Goal: Transaction & Acquisition: Purchase product/service

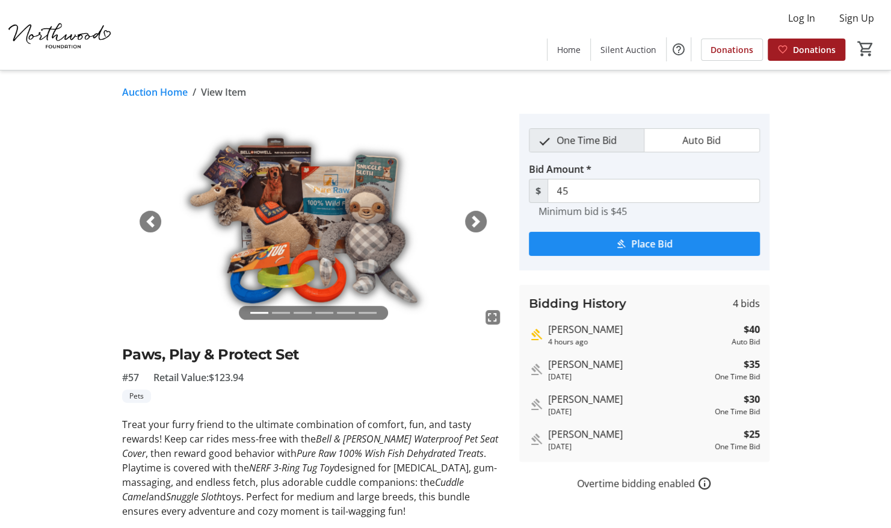
scroll to position [35, 0]
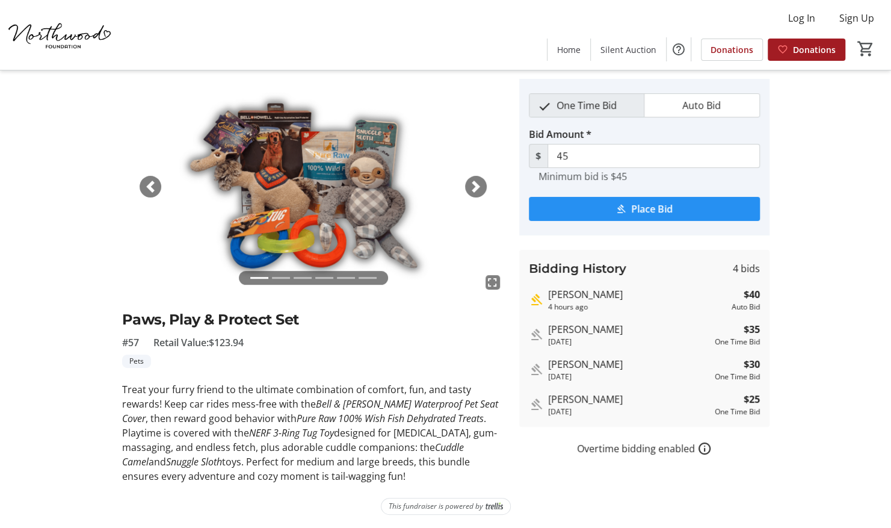
click at [639, 203] on span "Place Bid" at bounding box center [652, 209] width 42 height 14
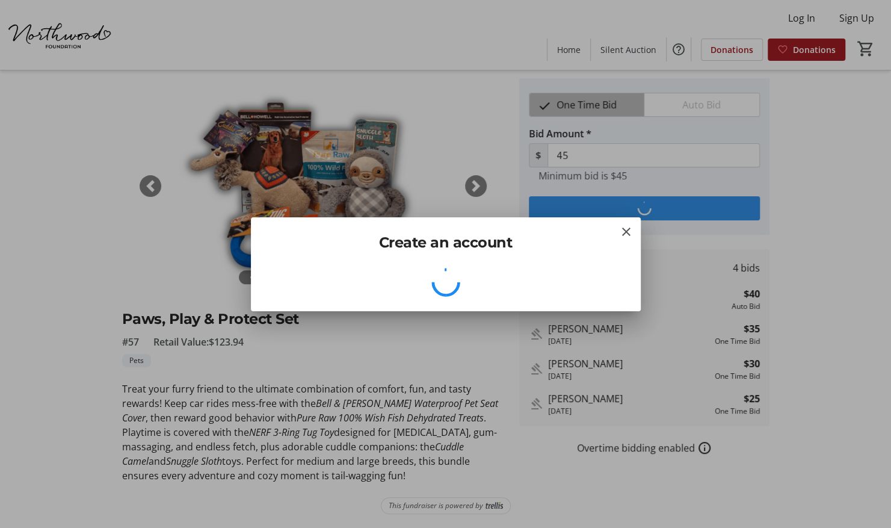
scroll to position [0, 0]
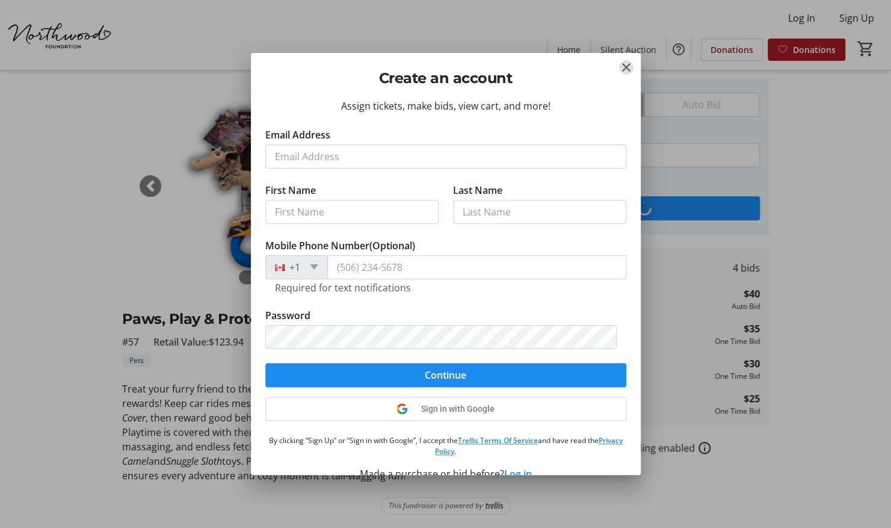
click at [625, 64] on mat-icon "Close" at bounding box center [626, 67] width 14 height 14
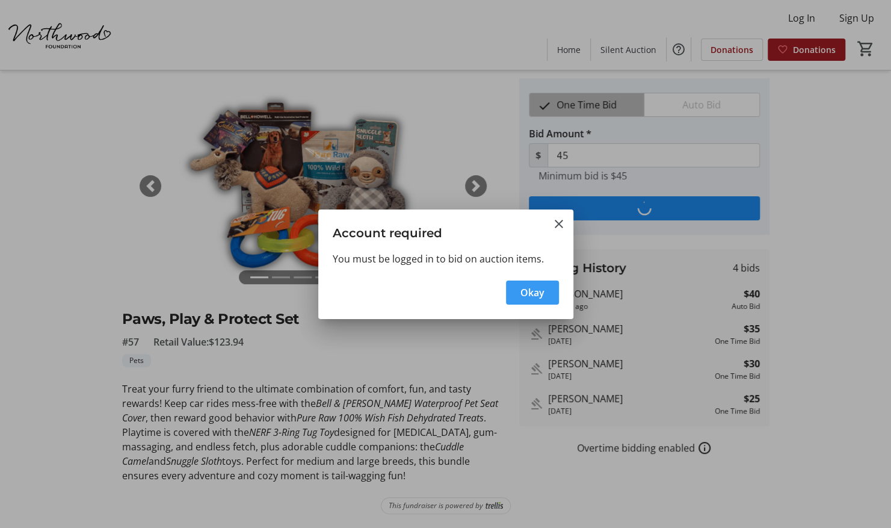
click at [520, 289] on span "button" at bounding box center [532, 292] width 53 height 29
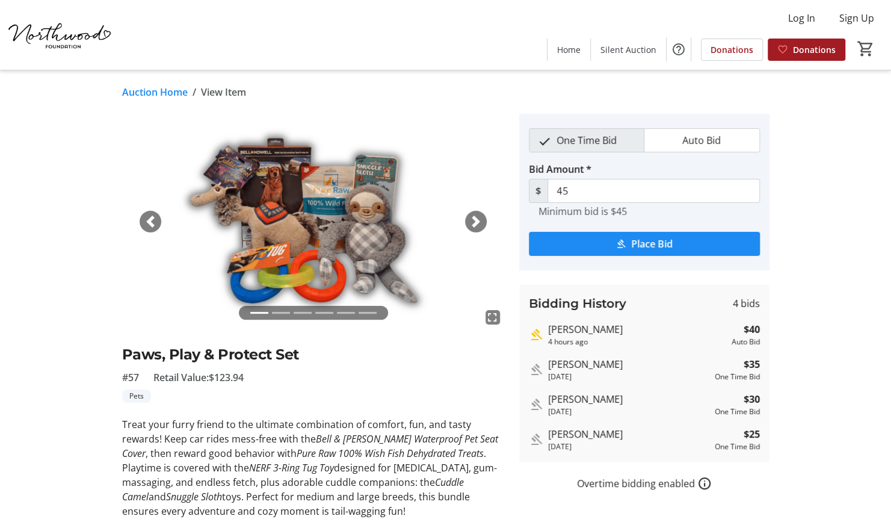
scroll to position [35, 0]
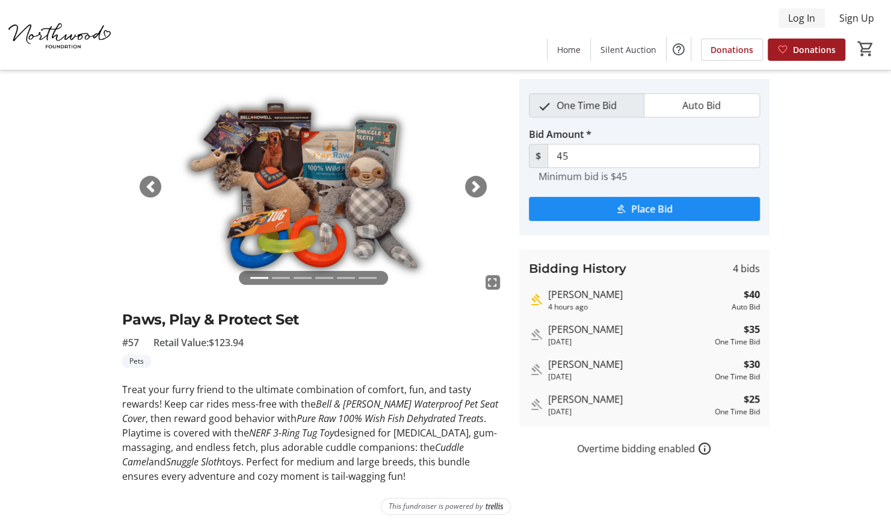
click at [801, 16] on span "Log In" at bounding box center [801, 18] width 27 height 14
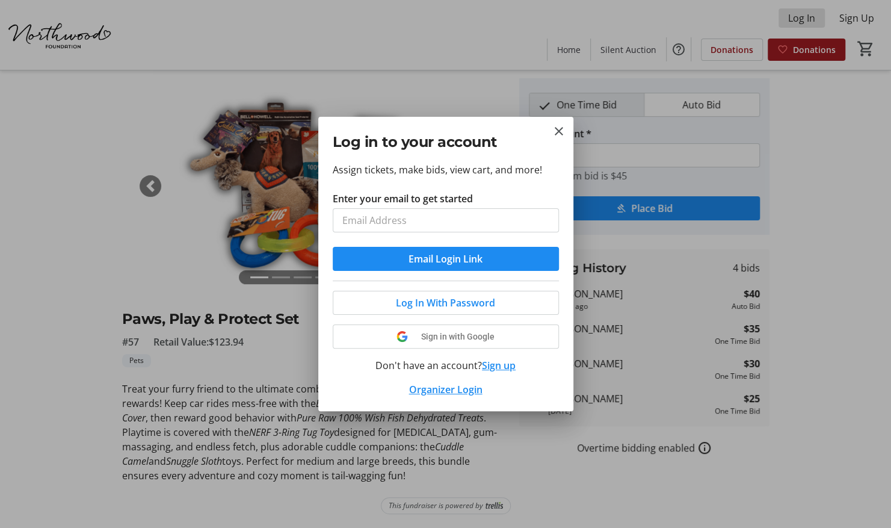
scroll to position [0, 0]
click at [439, 333] on button "Sign in with Google" at bounding box center [446, 336] width 226 height 24
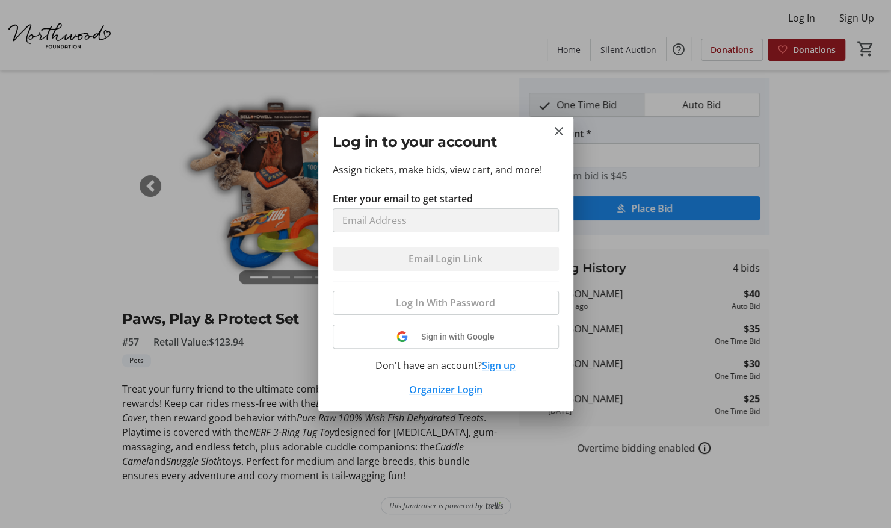
click at [413, 303] on div "Log In With Password Sign in with Google Don't have an account? Sign up Organiz…" at bounding box center [446, 338] width 226 height 116
click at [567, 126] on div "Log in to your account" at bounding box center [445, 139] width 255 height 45
click at [558, 131] on mat-icon "Close" at bounding box center [559, 131] width 14 height 14
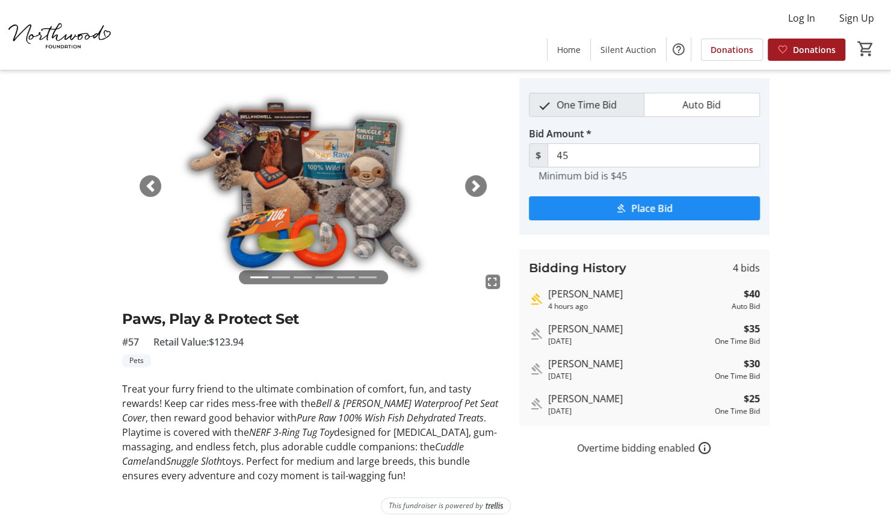
scroll to position [35, 0]
click at [800, 18] on span "Log In" at bounding box center [801, 18] width 27 height 14
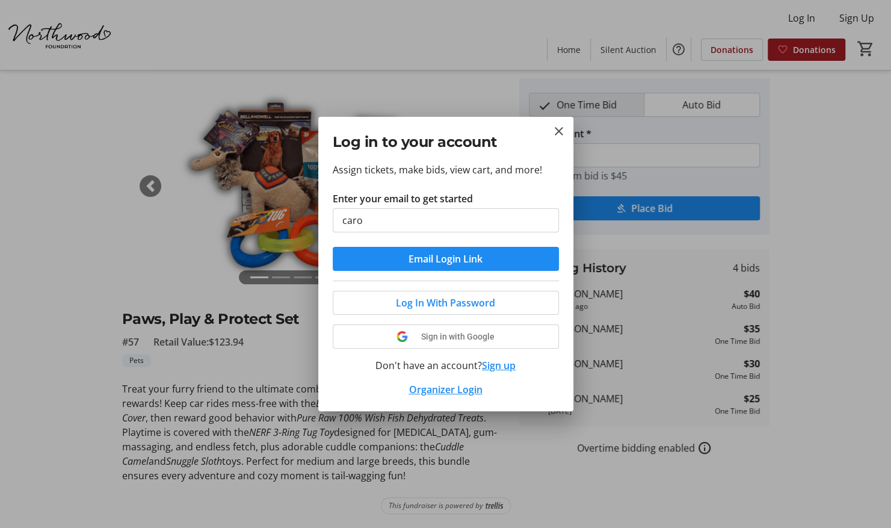
type input "[PERSON_NAME][EMAIL_ADDRESS][PERSON_NAME][DOMAIN_NAME]"
click at [442, 252] on span "Email Login Link" at bounding box center [446, 259] width 74 height 14
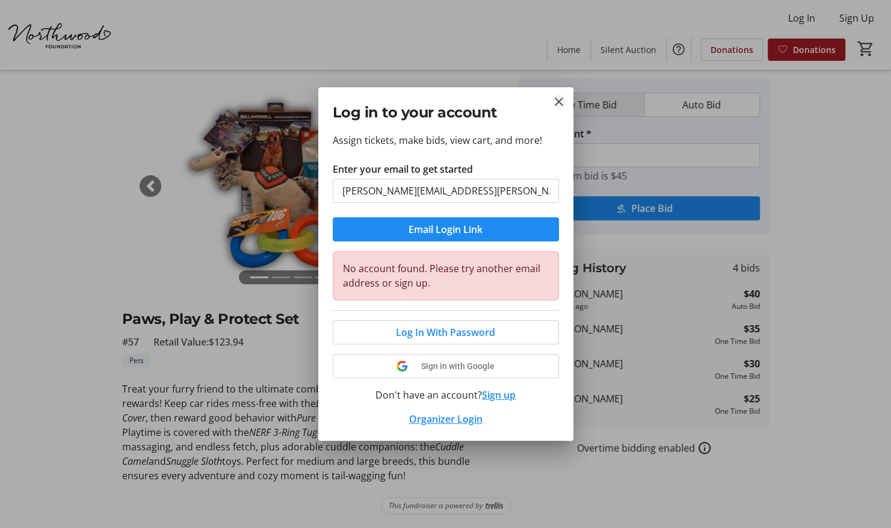
click at [555, 101] on mat-icon "Close" at bounding box center [559, 101] width 14 height 14
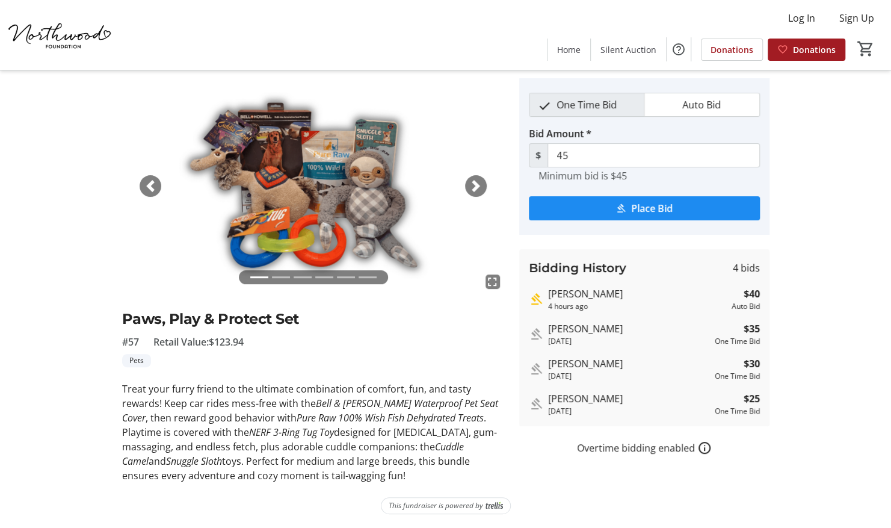
scroll to position [35, 0]
